Goal: Find contact information: Find contact information

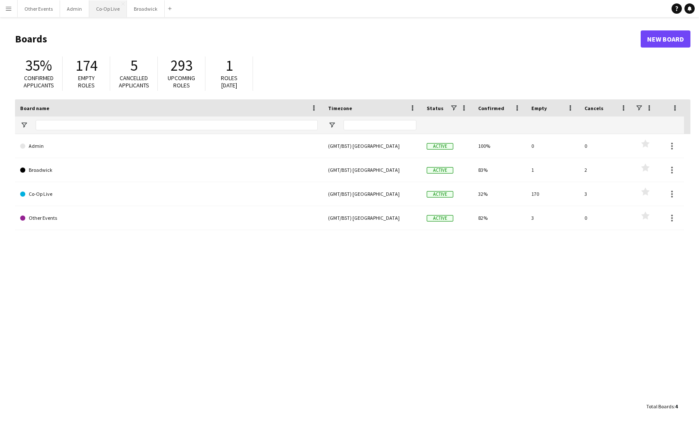
click at [100, 5] on button "Co-Op Live Close" at bounding box center [108, 8] width 38 height 17
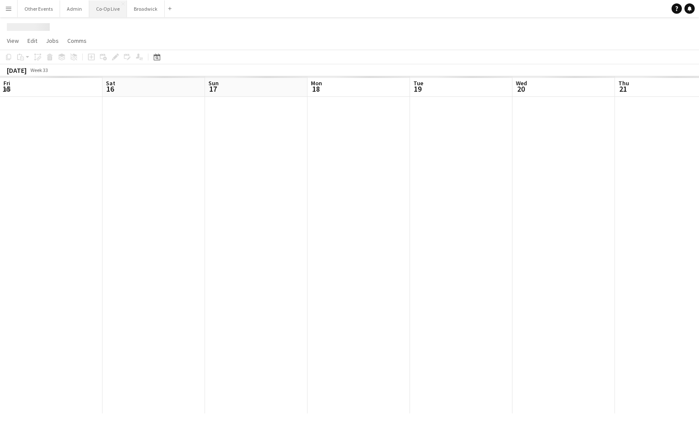
scroll to position [0, 295]
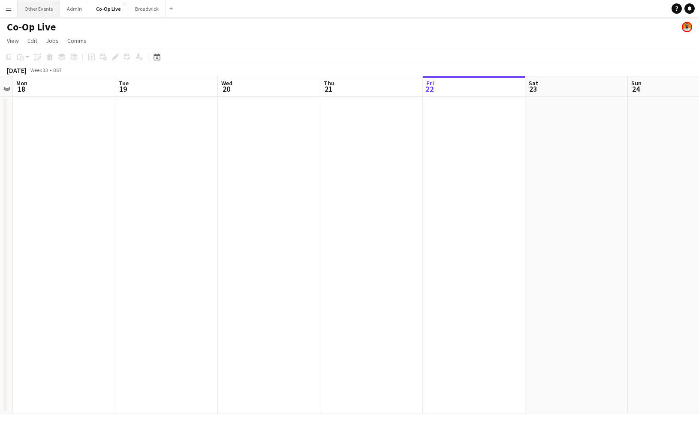
click at [42, 12] on button "Other Events Close" at bounding box center [39, 8] width 42 height 17
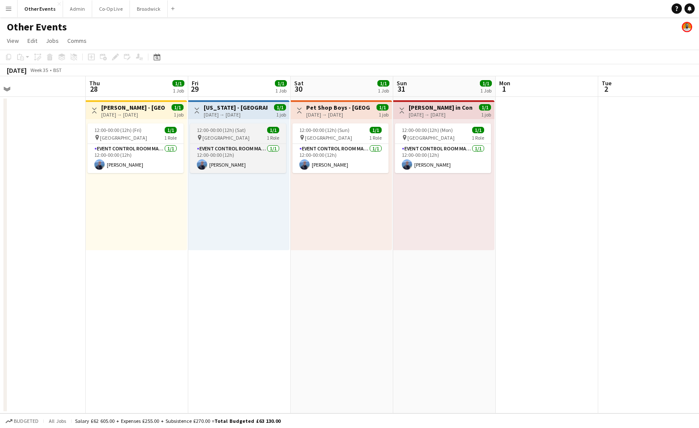
scroll to position [0, 178]
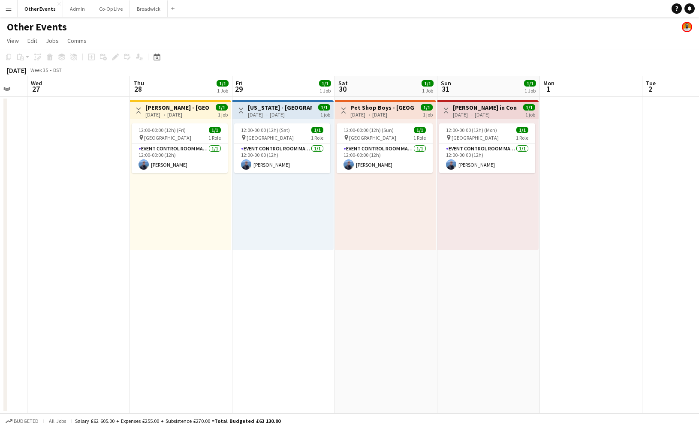
click at [181, 113] on div "[DATE] → [DATE]" at bounding box center [177, 115] width 64 height 6
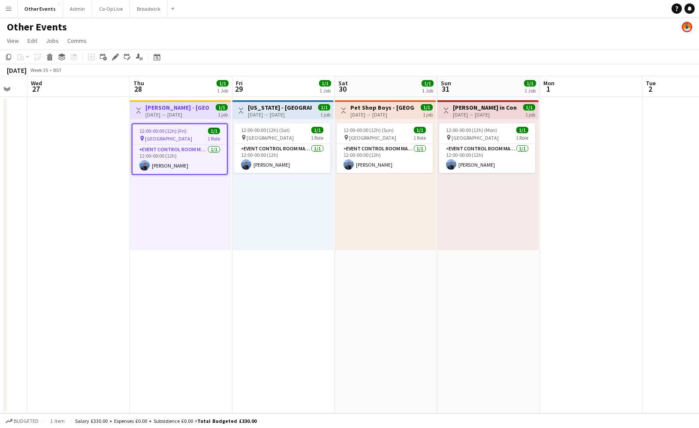
click at [494, 114] on div "[DATE] → [DATE]" at bounding box center [485, 115] width 64 height 6
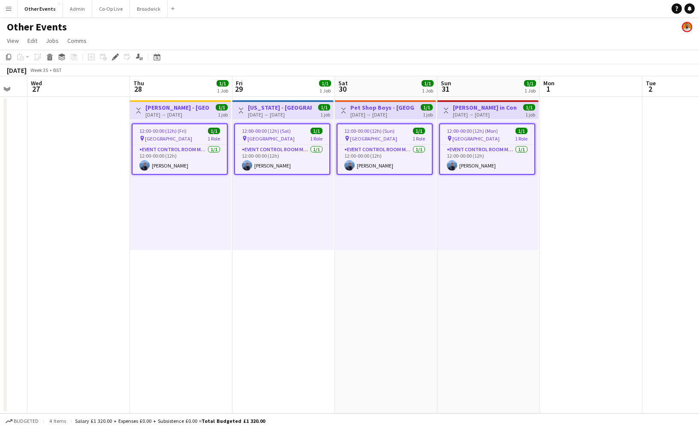
click at [487, 205] on div "12:00-00:00 (12h) (Mon) 1/1 pin Warwick Castle 1 Role Event Control Room Manage…" at bounding box center [488, 184] width 101 height 131
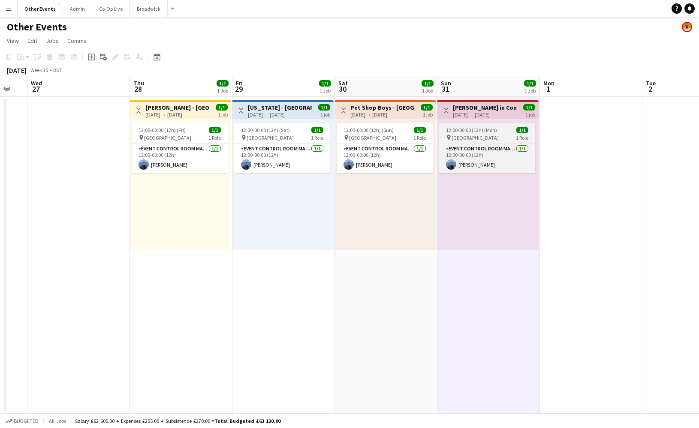
click at [484, 143] on app-job-card "12:00-00:00 (12h) (Mon) 1/1 pin Warwick Castle 1 Role Event Control Room Manage…" at bounding box center [487, 149] width 96 height 50
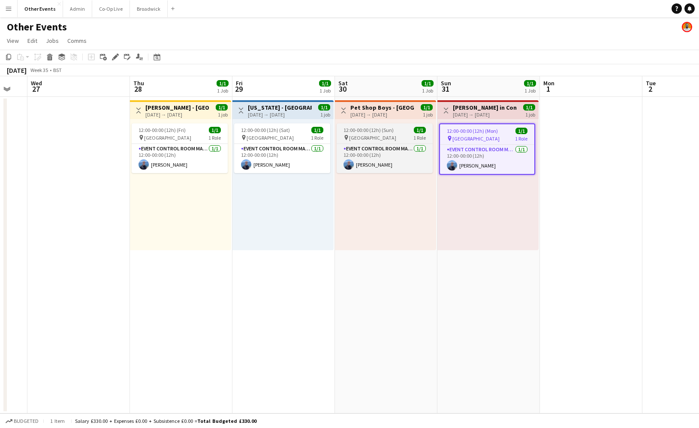
click at [390, 135] on div "pin Warwick Castle 1 Role" at bounding box center [385, 137] width 96 height 7
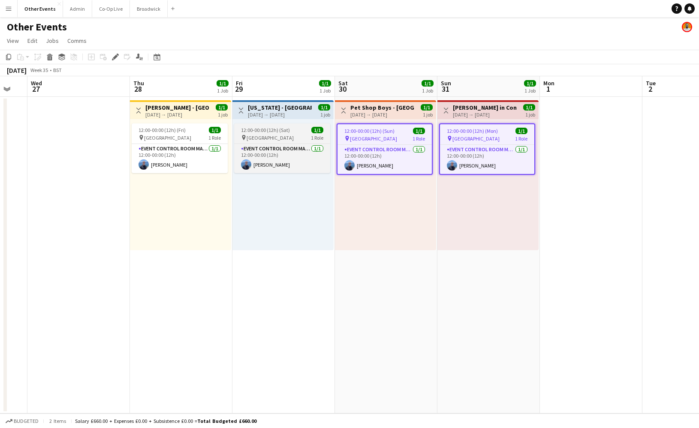
click at [281, 137] on div "pin Warwick Castle 1 Role" at bounding box center [282, 137] width 96 height 7
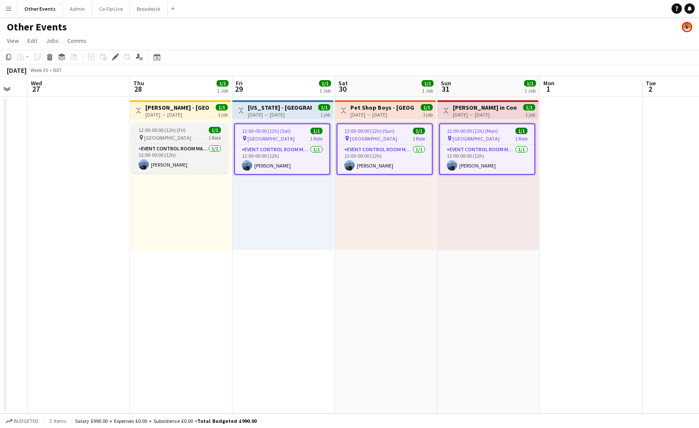
click at [169, 132] on span "12:00-00:00 (12h) (Fri)" at bounding box center [162, 130] width 47 height 6
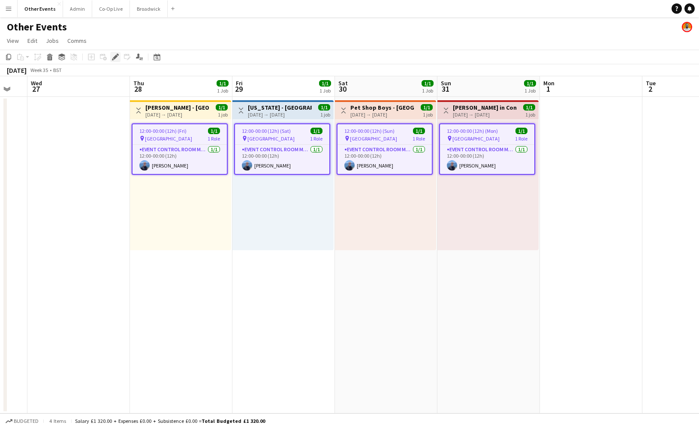
click at [114, 55] on icon "Edit" at bounding box center [115, 57] width 7 height 7
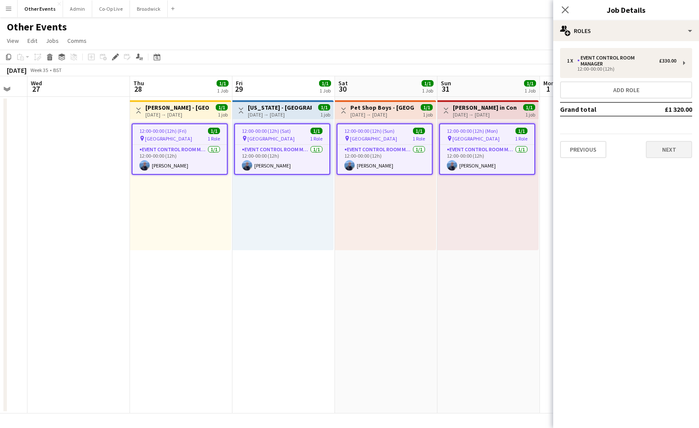
click at [674, 148] on button "Next" at bounding box center [669, 149] width 46 height 17
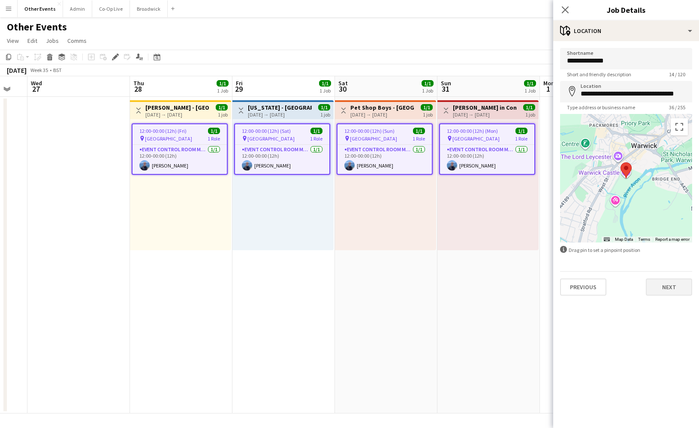
click at [666, 287] on button "Next" at bounding box center [669, 287] width 46 height 17
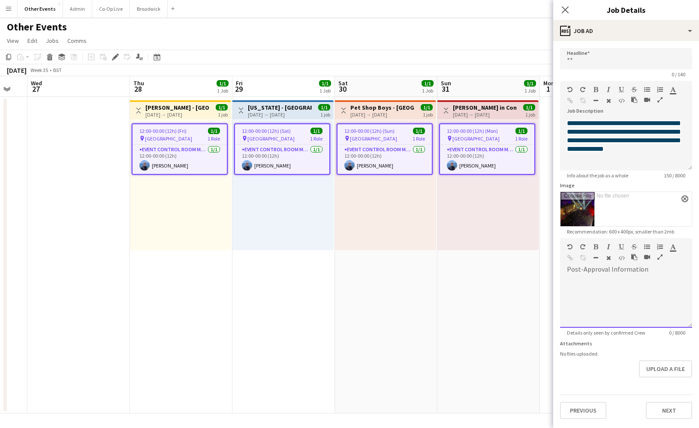
click at [643, 290] on div at bounding box center [626, 302] width 132 height 51
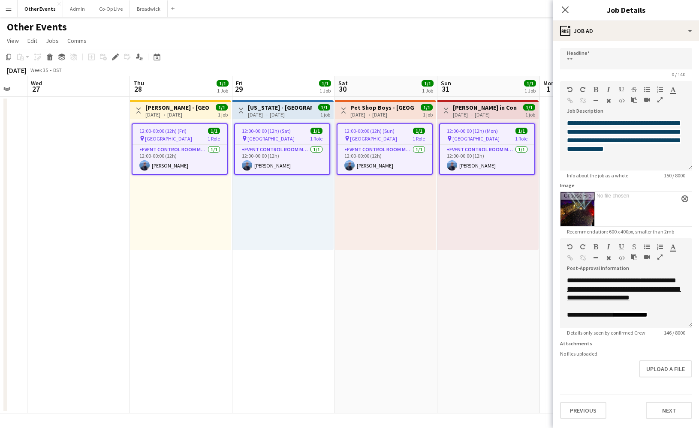
click at [462, 330] on app-date-cell "Toggle View Harry Potter in Concert - Warwick Castle Live 31-08-2025 → 31-08-20…" at bounding box center [489, 255] width 103 height 317
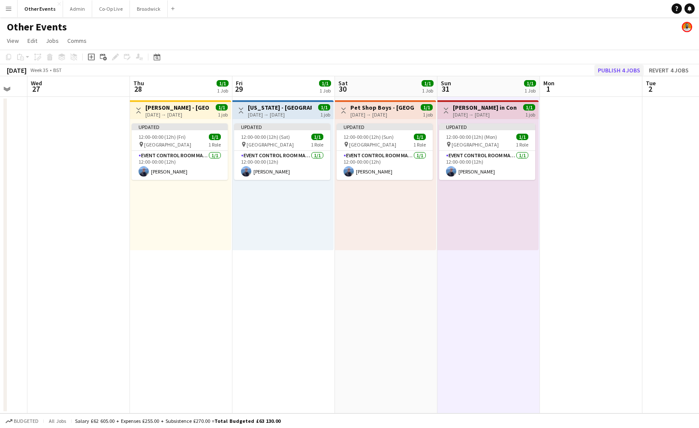
click at [620, 72] on button "Publish 4 jobs" at bounding box center [618, 70] width 49 height 11
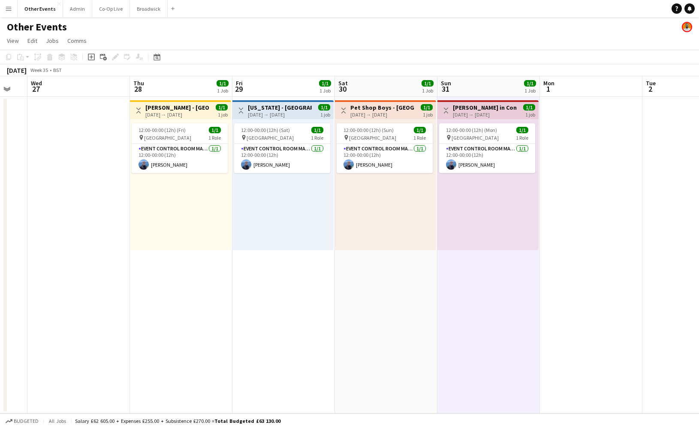
click at [13, 9] on button "Menu" at bounding box center [8, 8] width 17 height 17
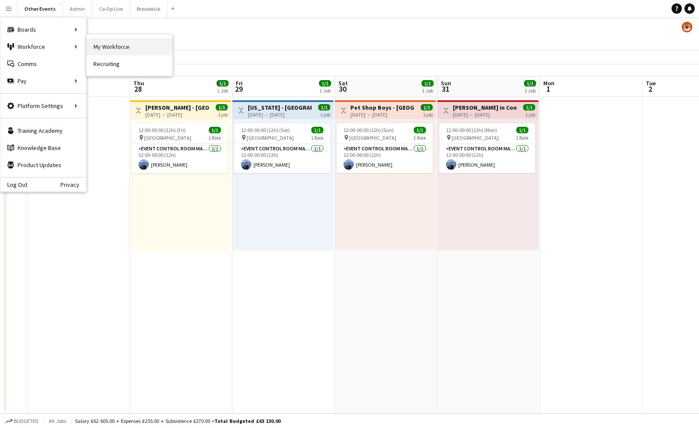
click at [106, 45] on link "My Workforce" at bounding box center [130, 46] width 86 height 17
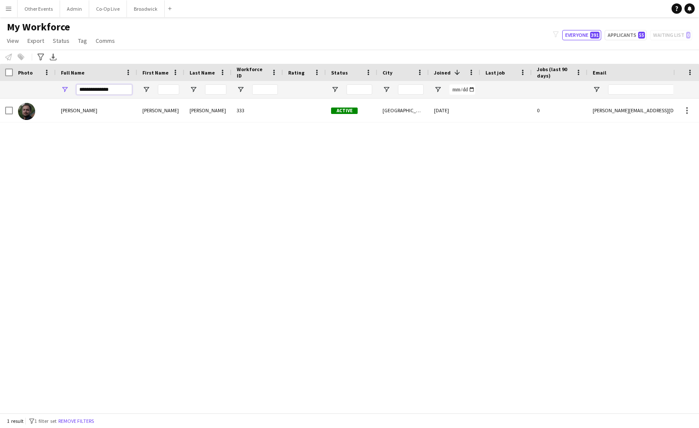
drag, startPoint x: 120, startPoint y: 88, endPoint x: 73, endPoint y: 88, distance: 47.2
click at [73, 88] on div "**********" at bounding box center [96, 89] width 81 height 17
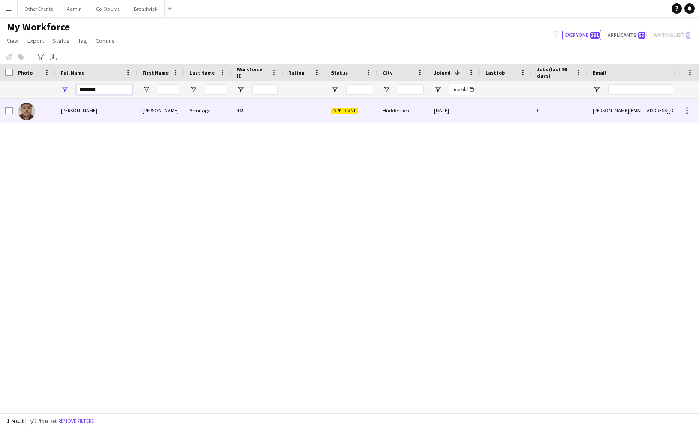
type input "********"
click at [123, 112] on div "Matthew Armitage" at bounding box center [96, 111] width 81 height 24
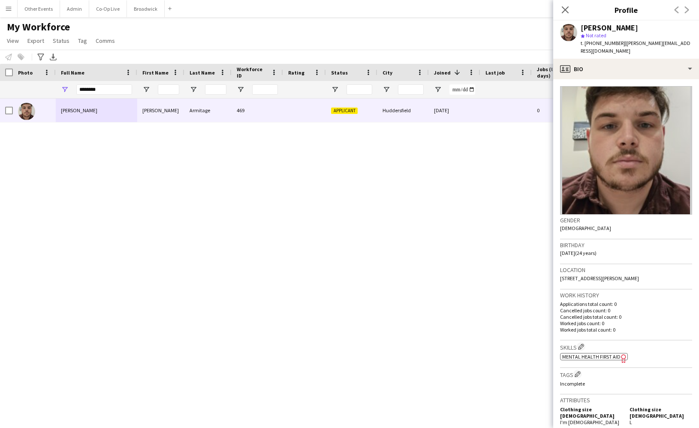
drag, startPoint x: 622, startPoint y: 42, endPoint x: 665, endPoint y: 49, distance: 42.9
click at [665, 49] on div "t. +447746196454 | matthew.armitage2000@hotmail.co.uk" at bounding box center [637, 46] width 112 height 15
drag, startPoint x: 622, startPoint y: 43, endPoint x: 623, endPoint y: 51, distance: 7.3
click at [623, 51] on div "t. +447746196454 | matthew.armitage2000@hotmail.co.uk" at bounding box center [637, 46] width 112 height 15
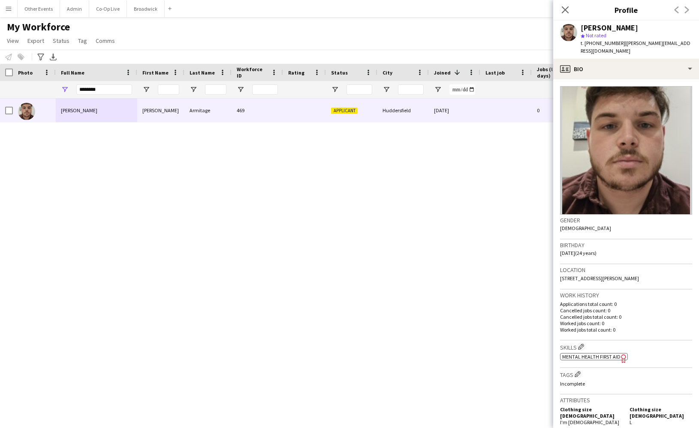
copy span "matthew.armitage2000@hotmail.co.uk"
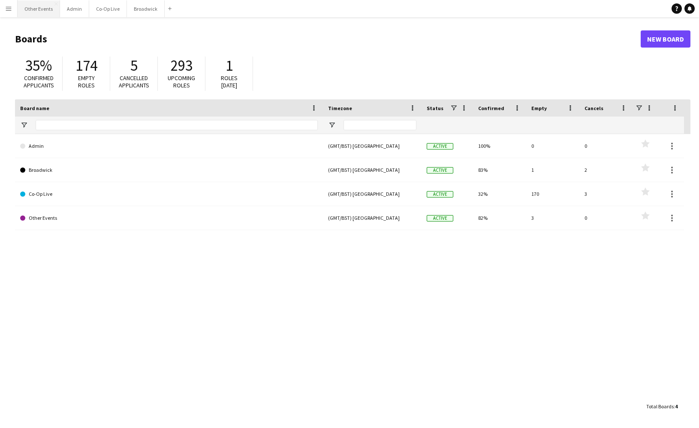
click at [50, 12] on button "Other Events Close" at bounding box center [39, 8] width 42 height 17
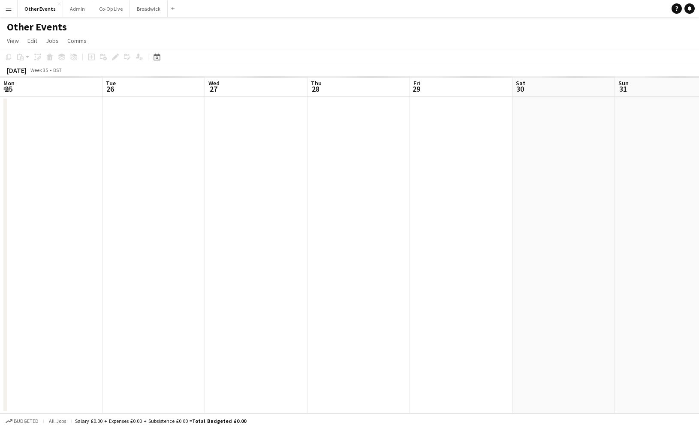
scroll to position [0, 178]
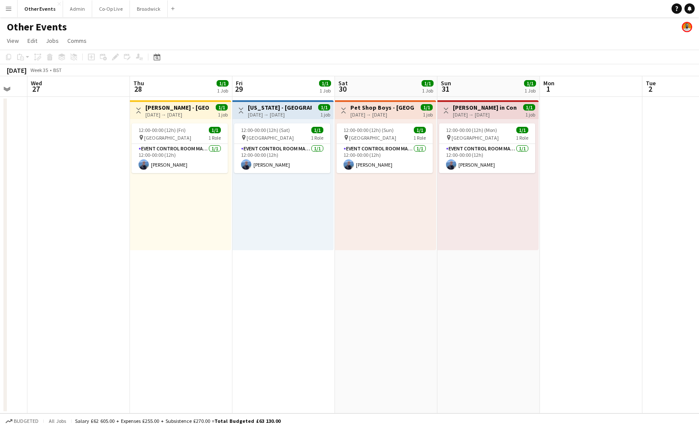
click at [168, 14] on div "Add" at bounding box center [173, 8] width 10 height 17
click at [145, 11] on button "Broadwick Close" at bounding box center [149, 8] width 38 height 17
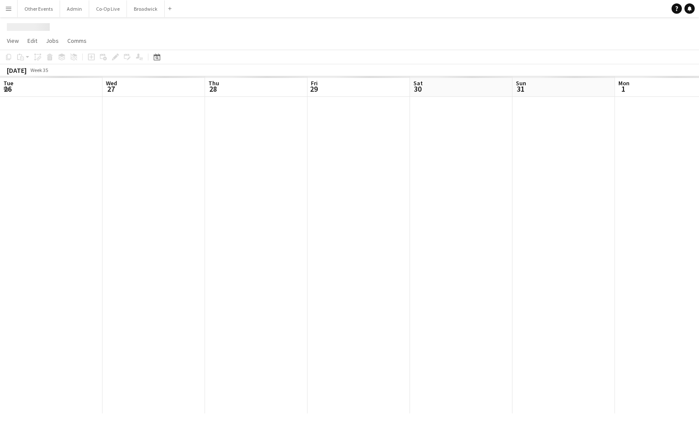
scroll to position [0, 176]
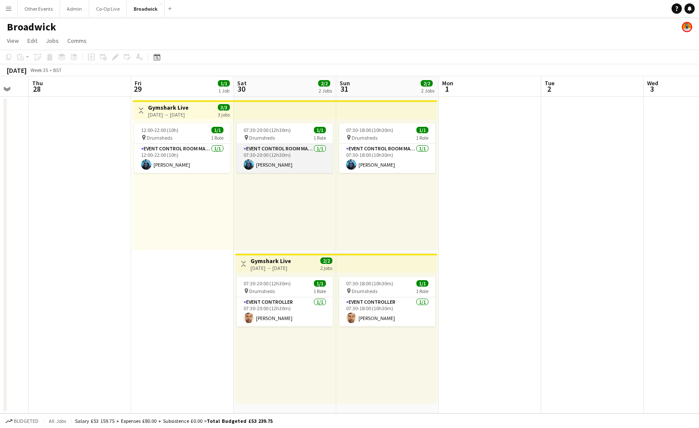
click at [263, 166] on app-card-role "Event Control Room Manager [DATE] 07:30-20:00 (12h30m) [PERSON_NAME]" at bounding box center [285, 158] width 96 height 29
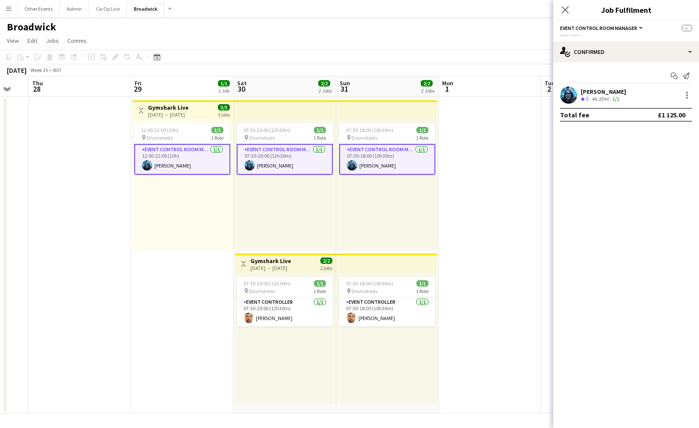
click at [619, 93] on div "[PERSON_NAME]" at bounding box center [603, 92] width 45 height 8
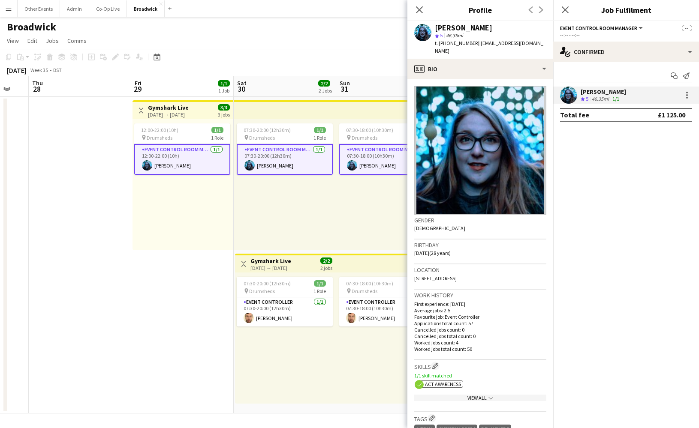
drag, startPoint x: 476, startPoint y: 44, endPoint x: 537, endPoint y: 43, distance: 60.5
click at [537, 43] on div "[PERSON_NAME] star 5 46.35mi t. [PHONE_NUMBER] | [EMAIL_ADDRESS][DOMAIN_NAME]" at bounding box center [480, 40] width 146 height 38
copy span "[EMAIL_ADDRESS][DOMAIN_NAME]"
click at [300, 302] on app-card-role "Event Controller [DATE] 07:30-20:00 (12h30m) [PERSON_NAME]" at bounding box center [285, 312] width 96 height 29
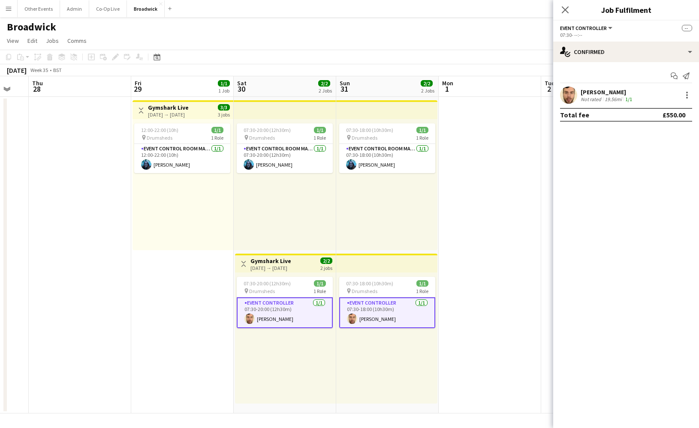
click at [578, 94] on div "[PERSON_NAME] Not rated 19.56mi 1/1" at bounding box center [626, 95] width 146 height 17
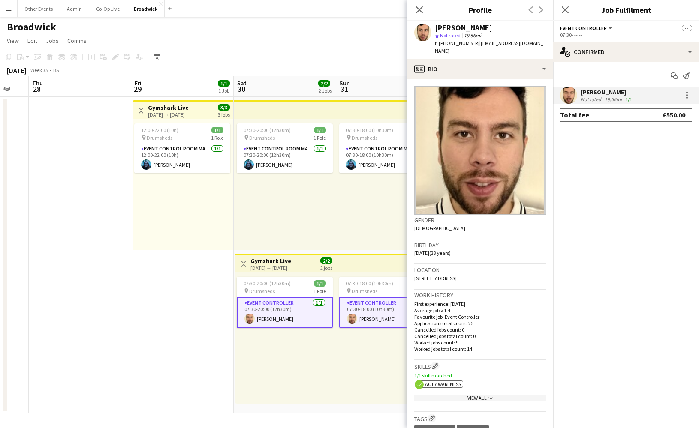
drag, startPoint x: 475, startPoint y: 43, endPoint x: 545, endPoint y: 42, distance: 69.9
click at [545, 42] on div "[PERSON_NAME] star Not rated 19.56mi t. [PHONE_NUMBER] | [EMAIL_ADDRESS][DOMAIN…" at bounding box center [480, 40] width 146 height 38
copy span "[EMAIL_ADDRESS][DOMAIN_NAME]"
